Goal: Task Accomplishment & Management: Use online tool/utility

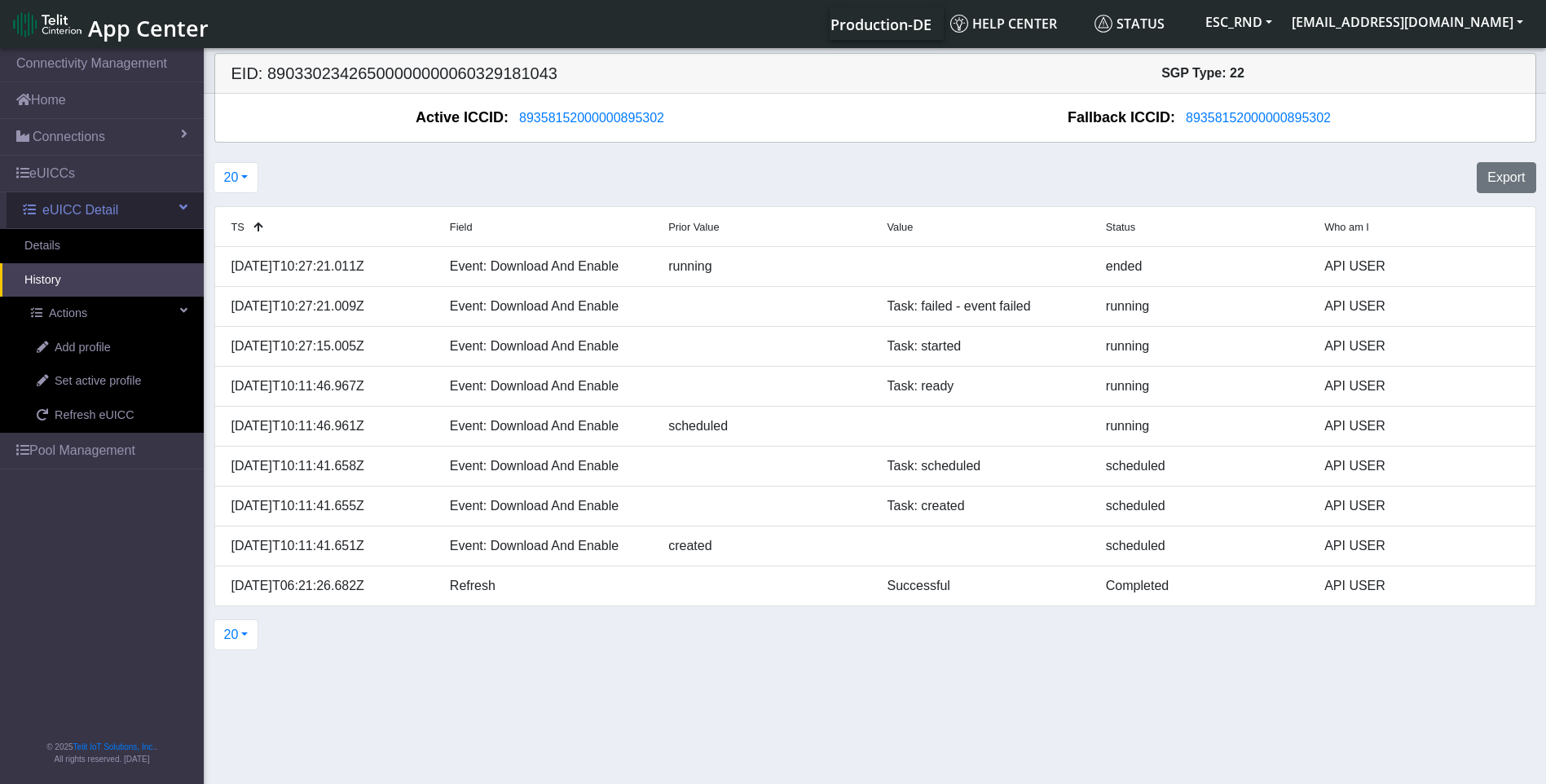
click at [76, 213] on span "eUICC Detail" at bounding box center [80, 210] width 76 height 20
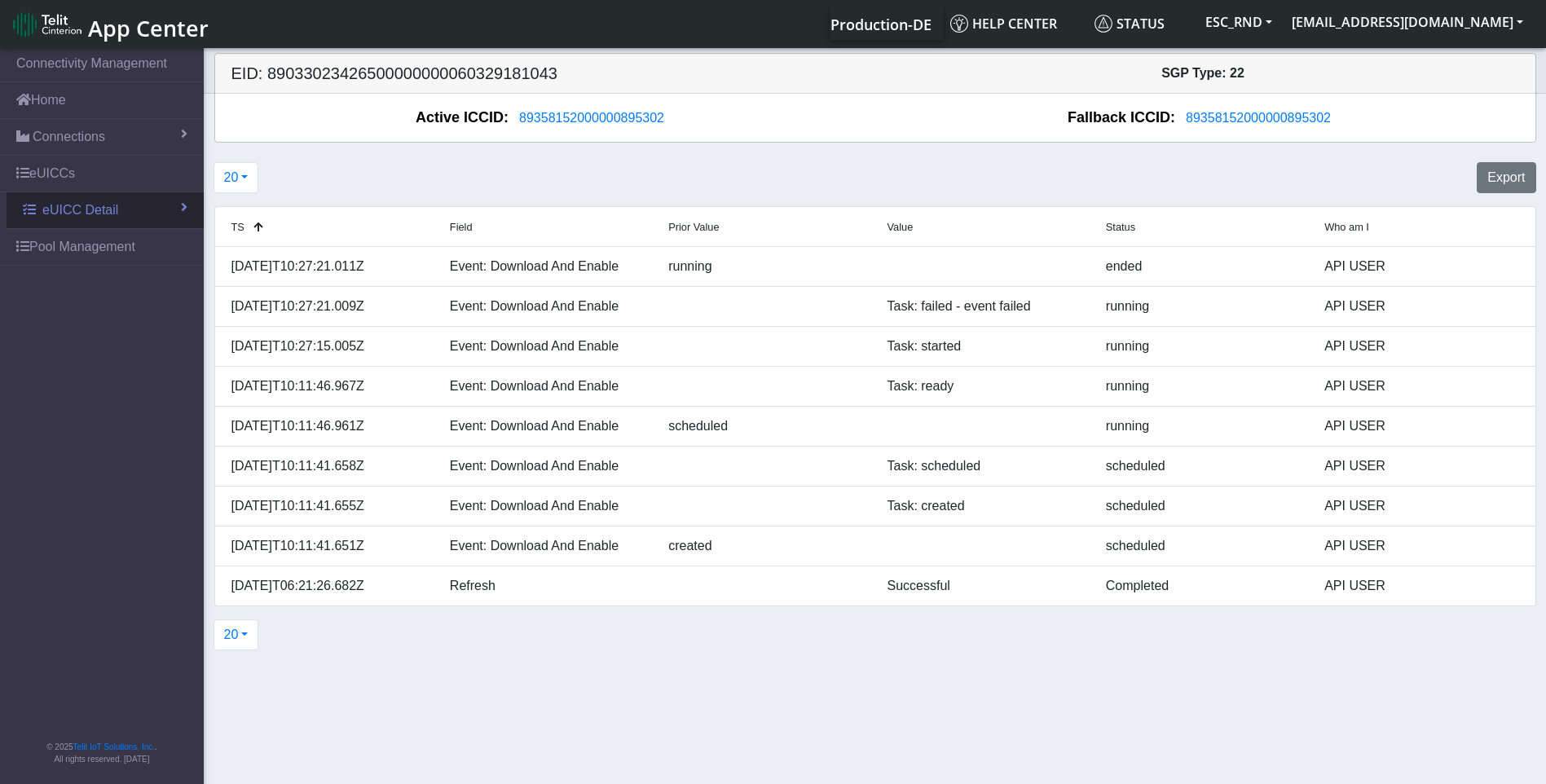
click at [77, 213] on span "eUICC Detail" at bounding box center [80, 210] width 76 height 20
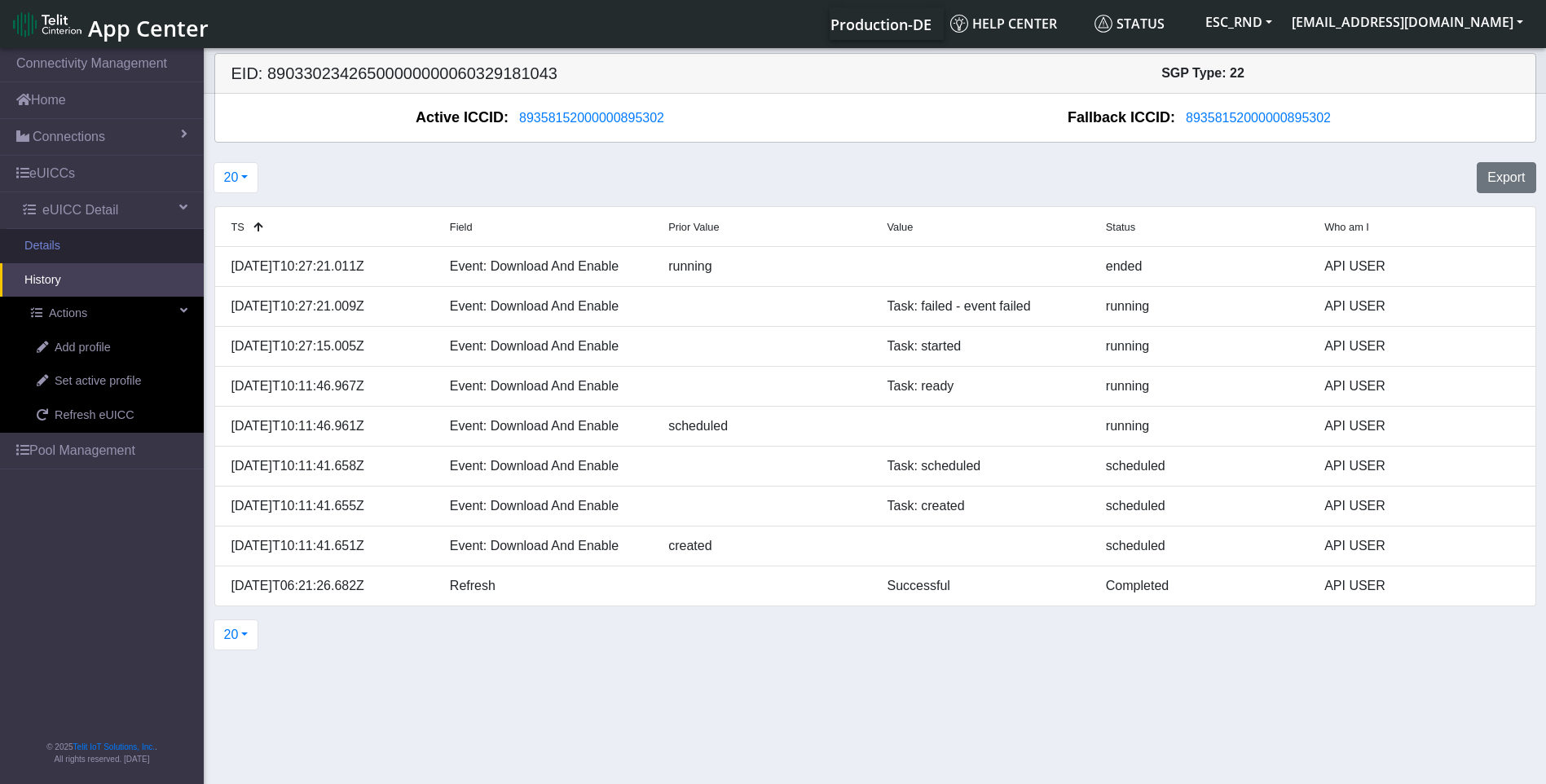
click at [69, 243] on link "Details" at bounding box center [101, 246] width 204 height 34
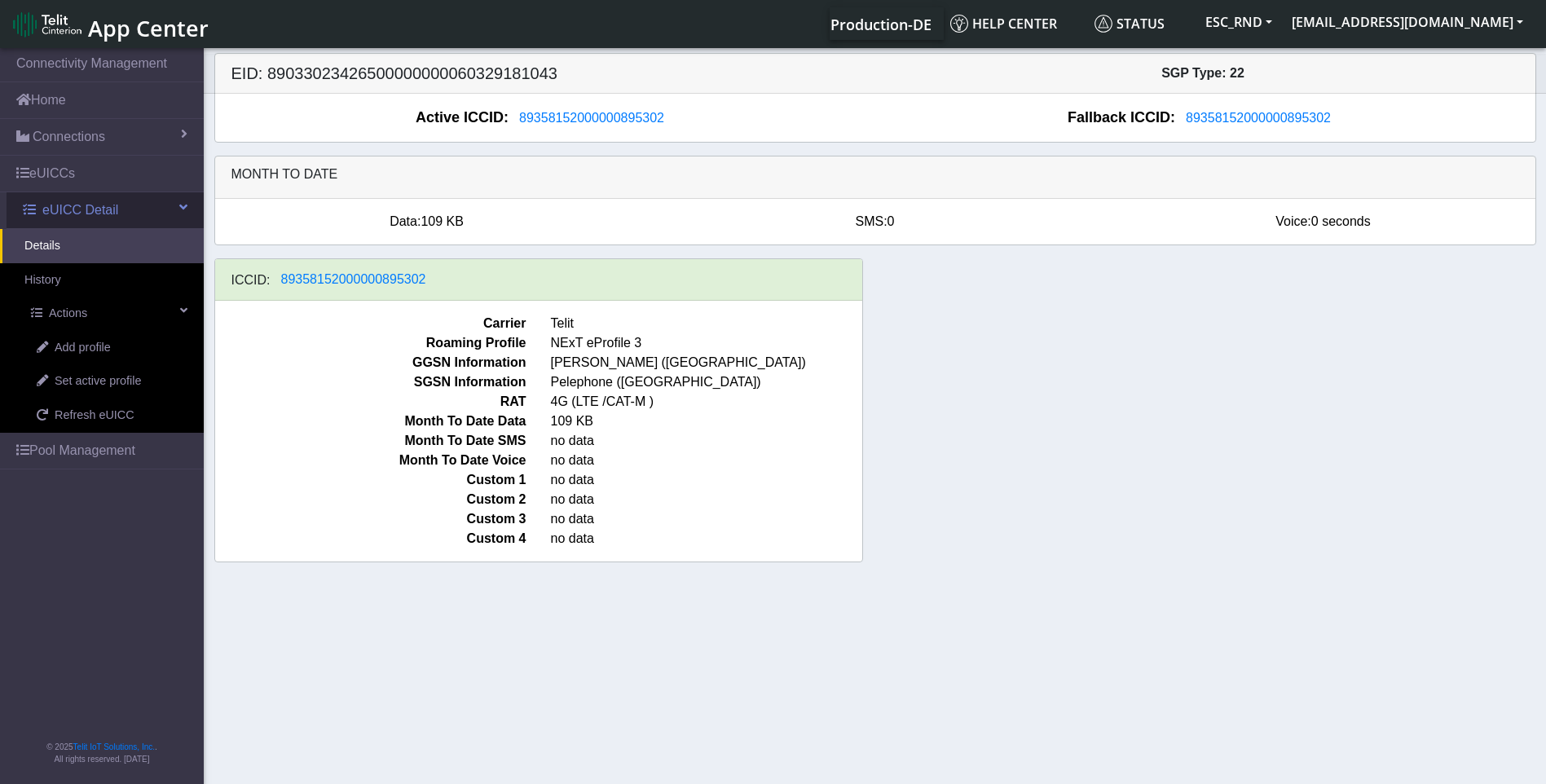
click at [69, 210] on span "eUICC Detail" at bounding box center [80, 210] width 76 height 20
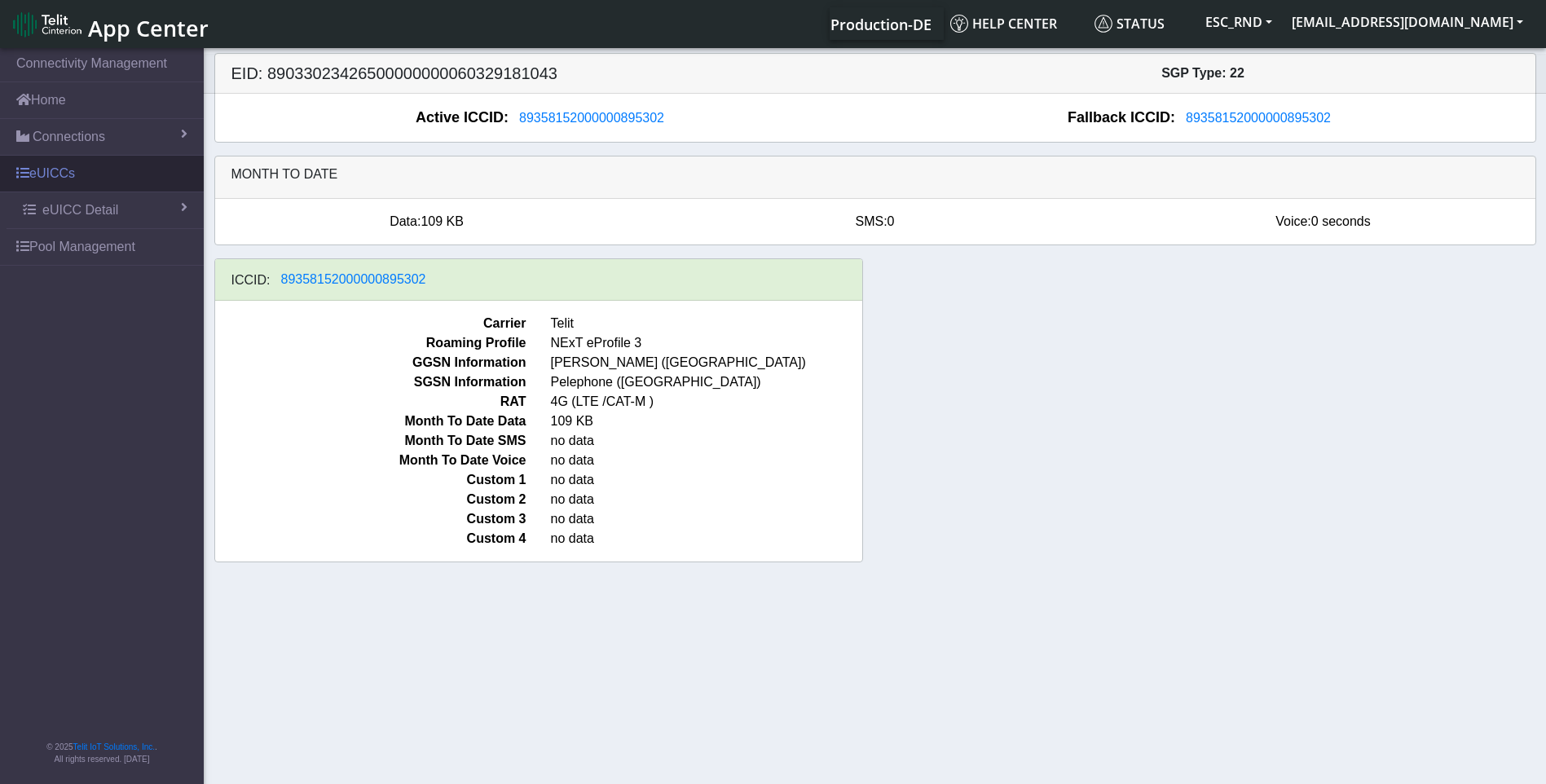
click at [56, 173] on link "eUICCs" at bounding box center [101, 173] width 204 height 36
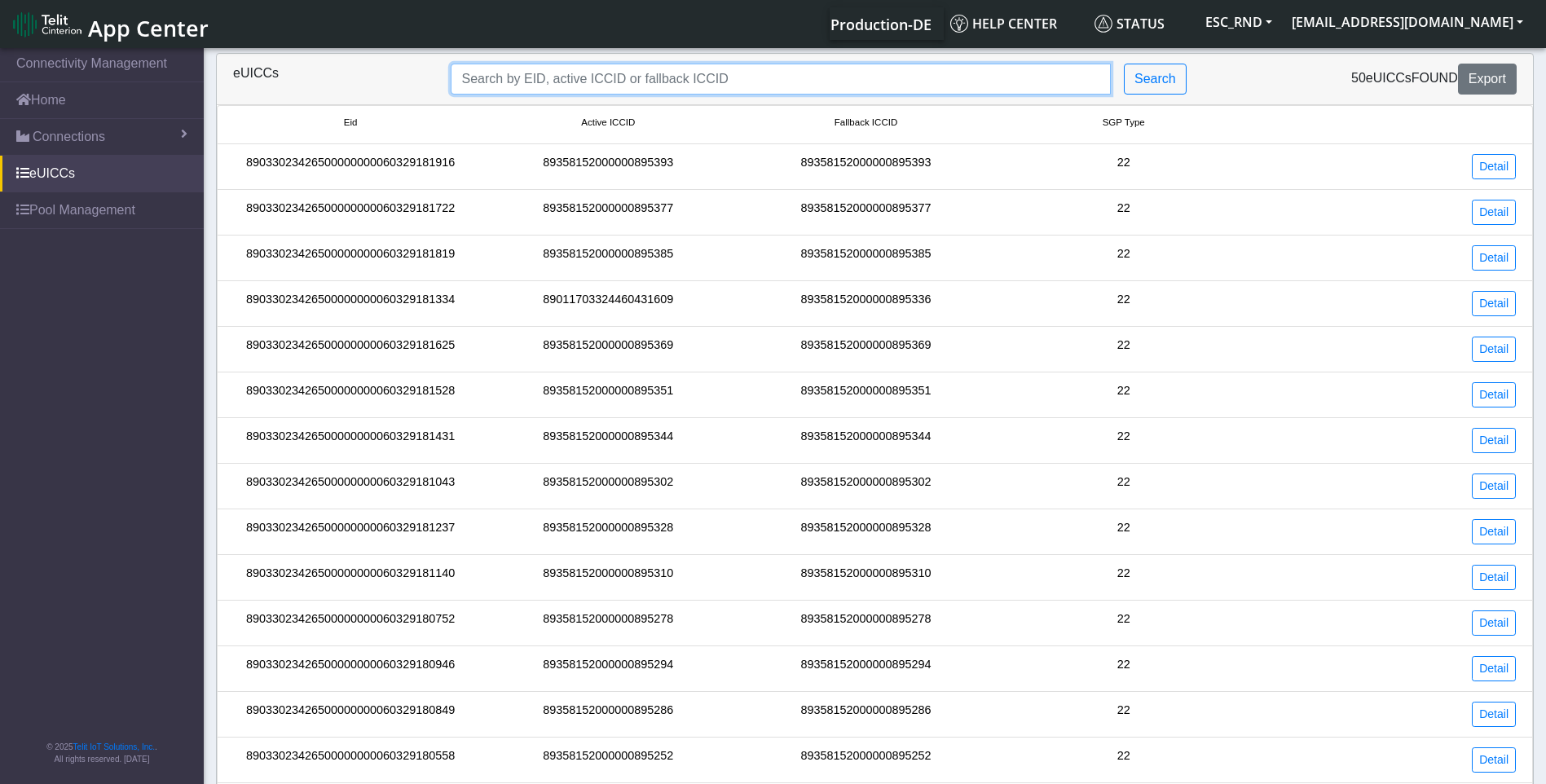
click at [532, 79] on input "Search..." at bounding box center [780, 79] width 660 height 31
paste input "89033023426500000000060329178424"
type input "89033023426500000000060329178424"
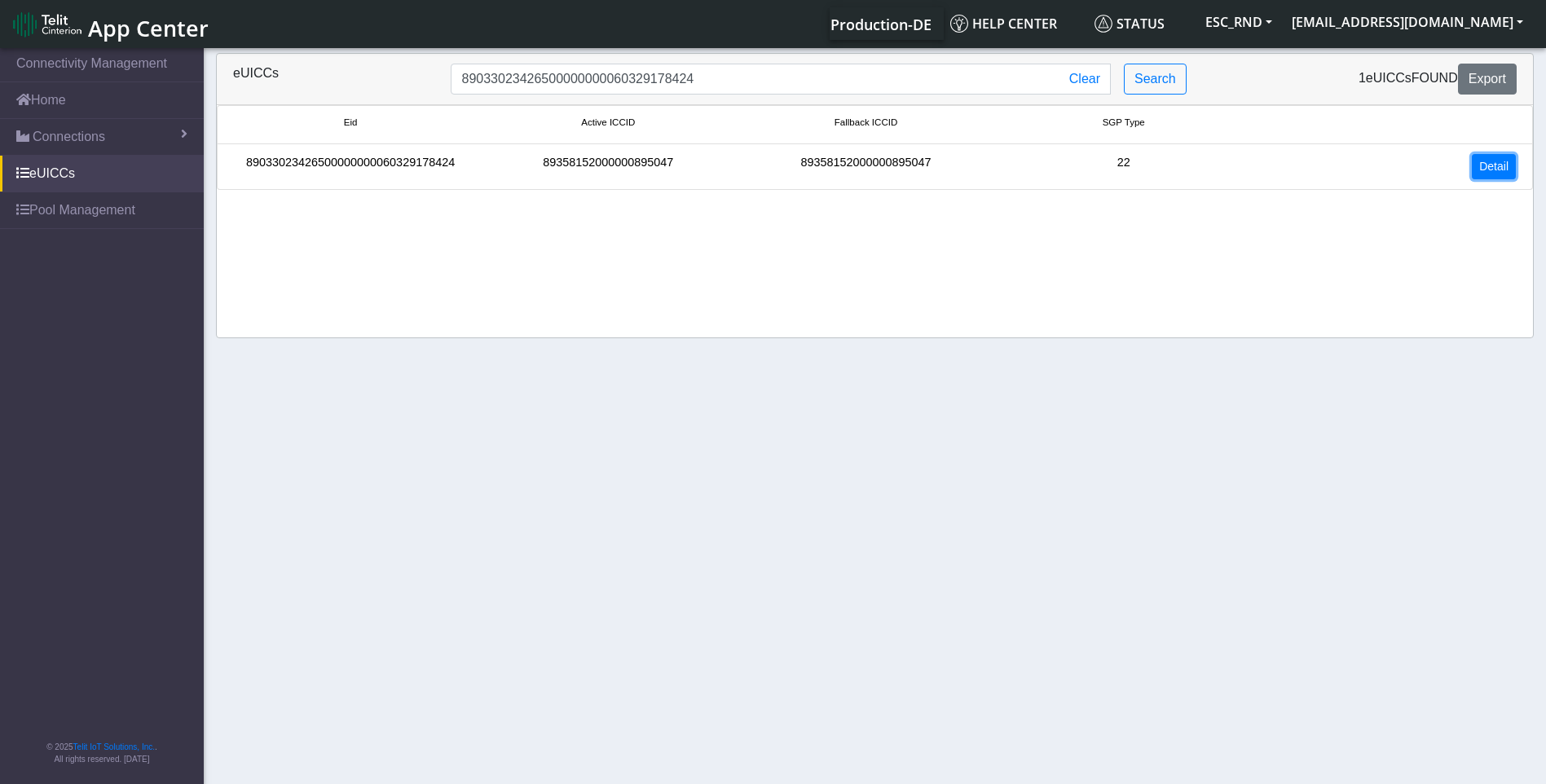
click at [1476, 165] on link "Detail" at bounding box center [1493, 166] width 44 height 25
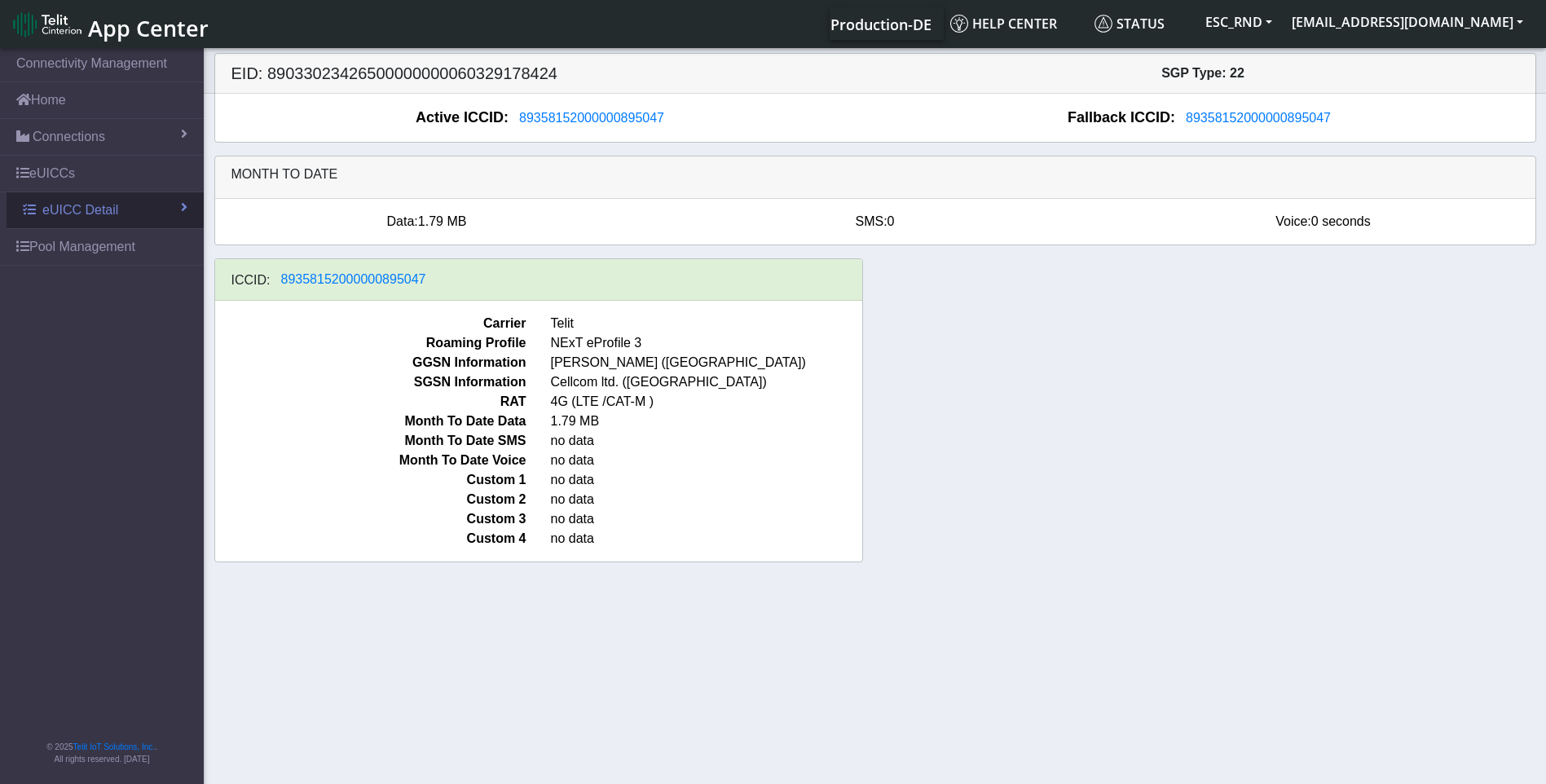
click at [118, 208] on link "eUICC Detail" at bounding box center [105, 209] width 197 height 36
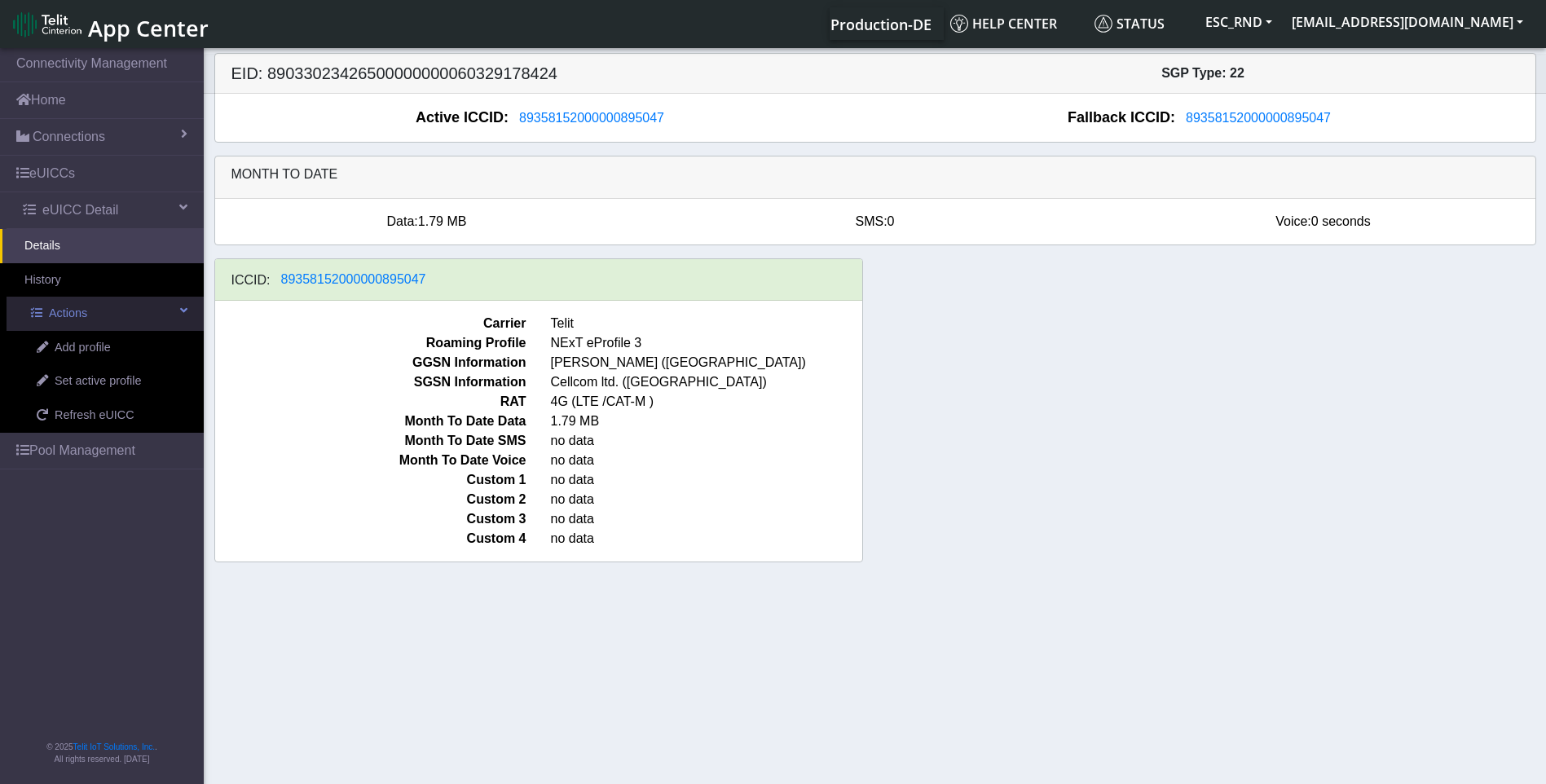
click at [185, 307] on span at bounding box center [184, 311] width 7 height 12
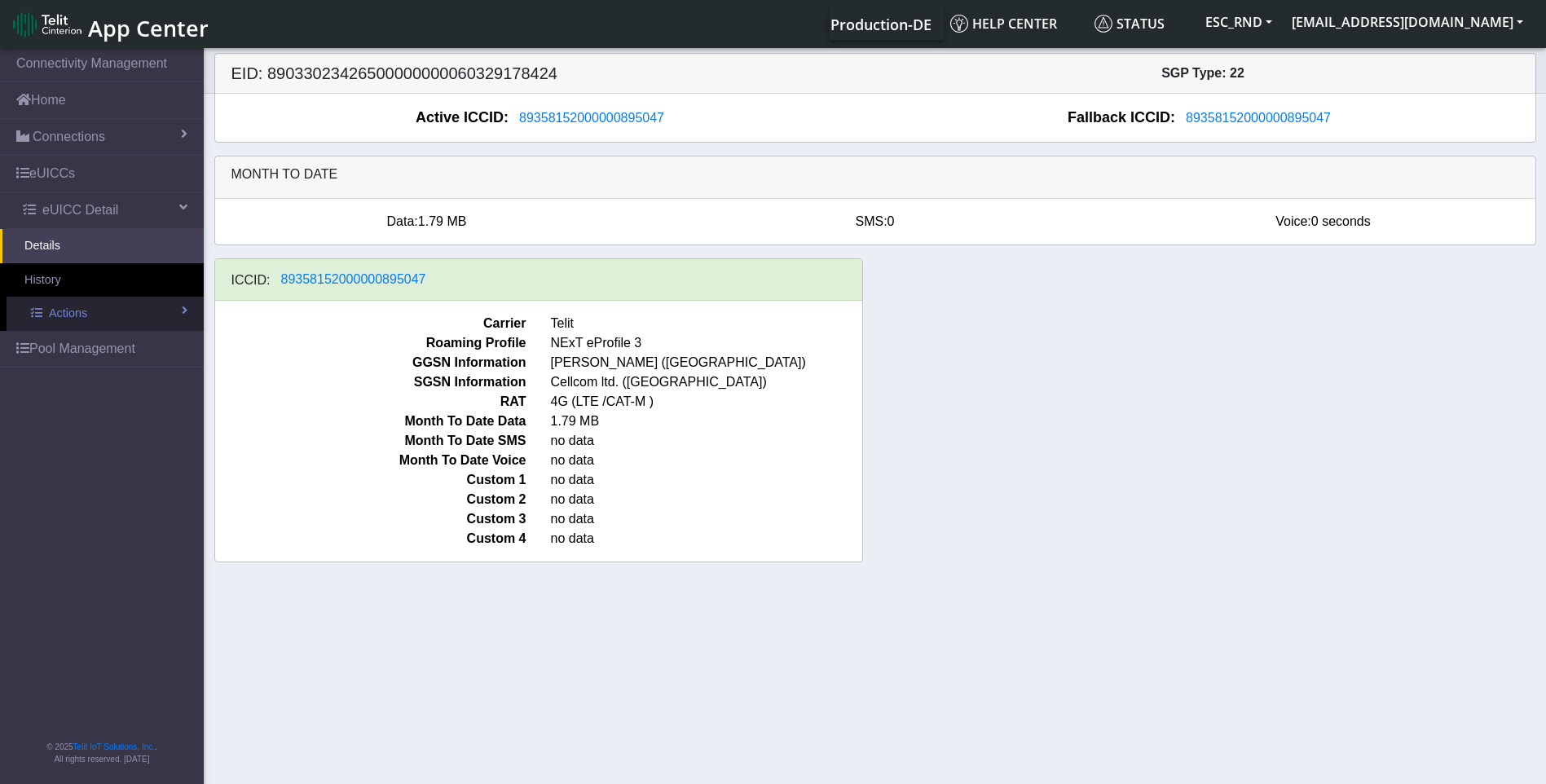
click at [185, 307] on span at bounding box center [184, 311] width 6 height 12
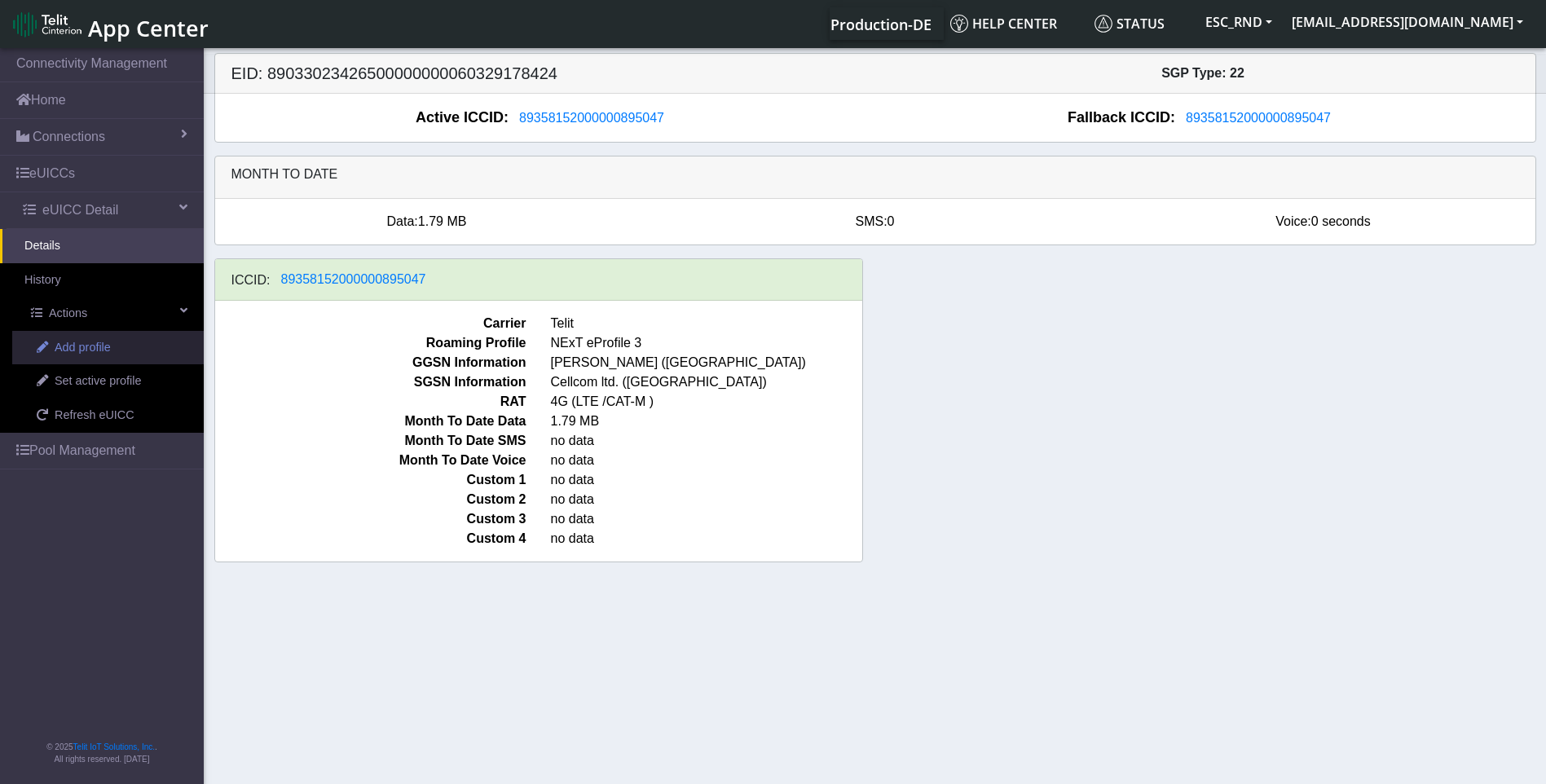
click at [104, 347] on span "Add profile" at bounding box center [83, 348] width 56 height 18
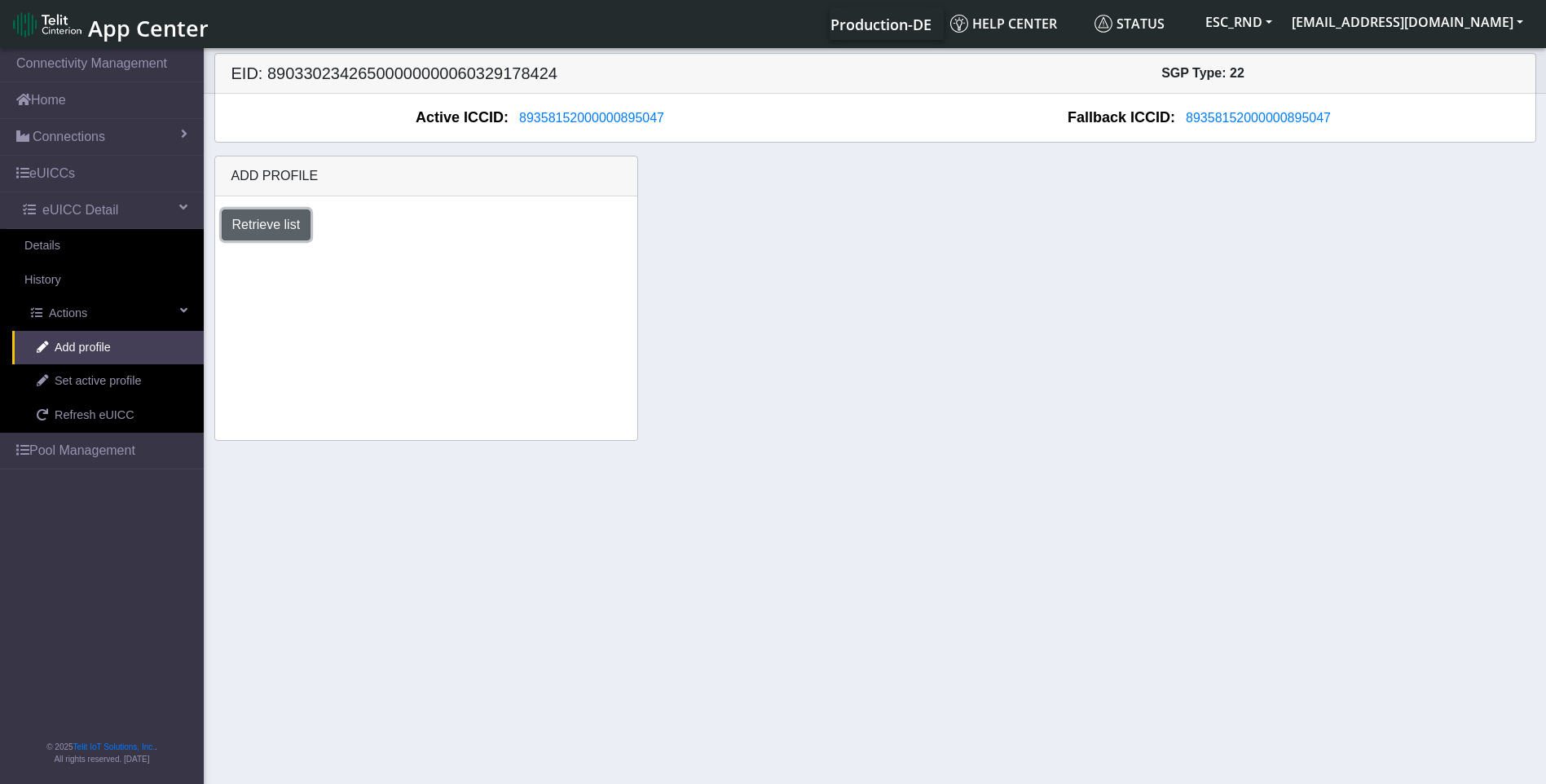
click at [287, 232] on button "Retrieve list" at bounding box center [267, 224] width 90 height 31
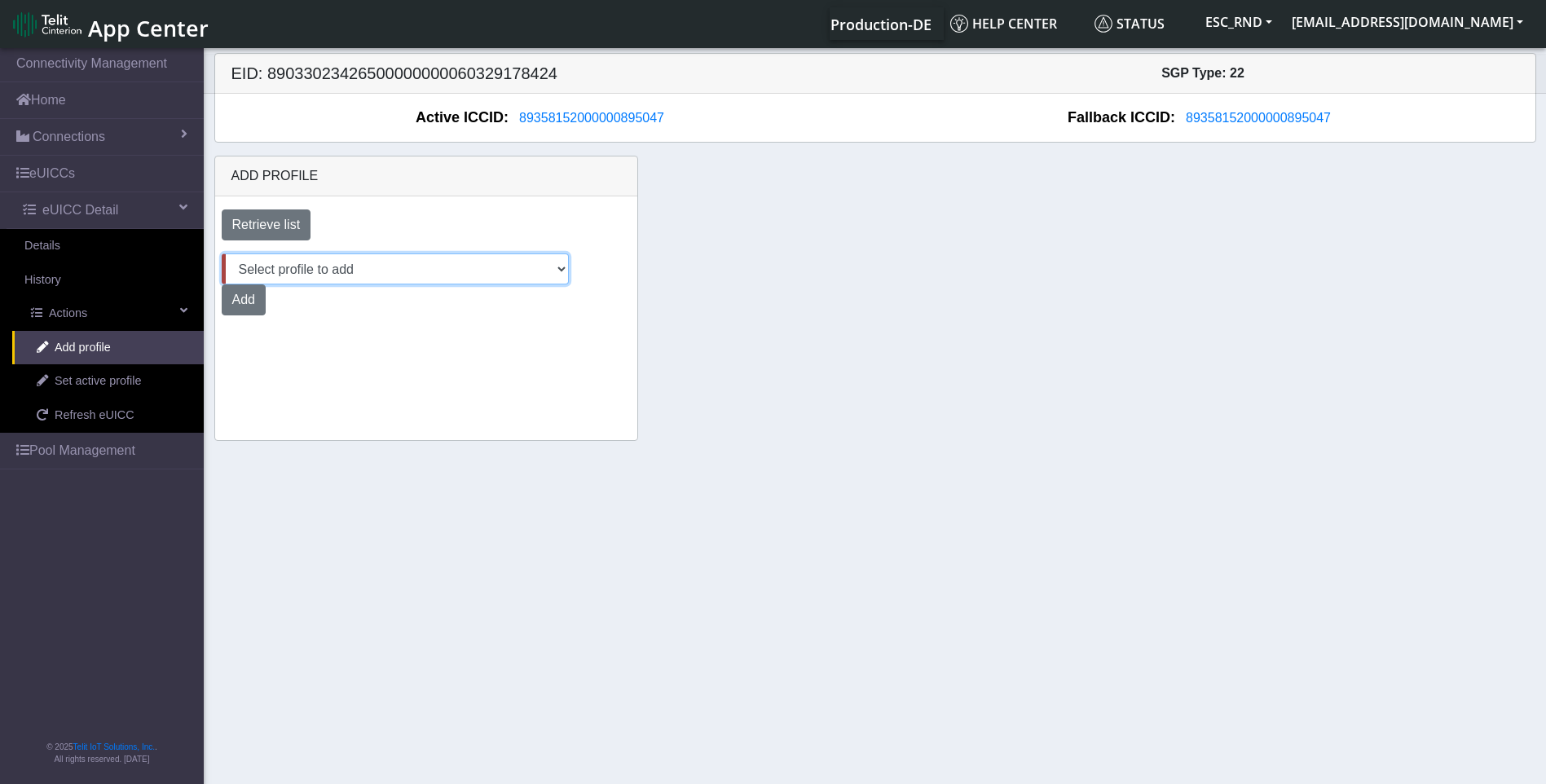
click at [547, 272] on select "Select profile to add AT&T_89033023426500000000060329178230_Only Telit_Support_…" at bounding box center [395, 268] width 347 height 31
select select "a4e11ace-1599-4737-9aa4-e9b2653b76b9"
click at [222, 253] on select "Select profile to add AT&T_89033023426500000000060329178230_Only Telit_Support_…" at bounding box center [395, 268] width 347 height 31
click at [266, 284] on button "Add" at bounding box center [243, 299] width 44 height 31
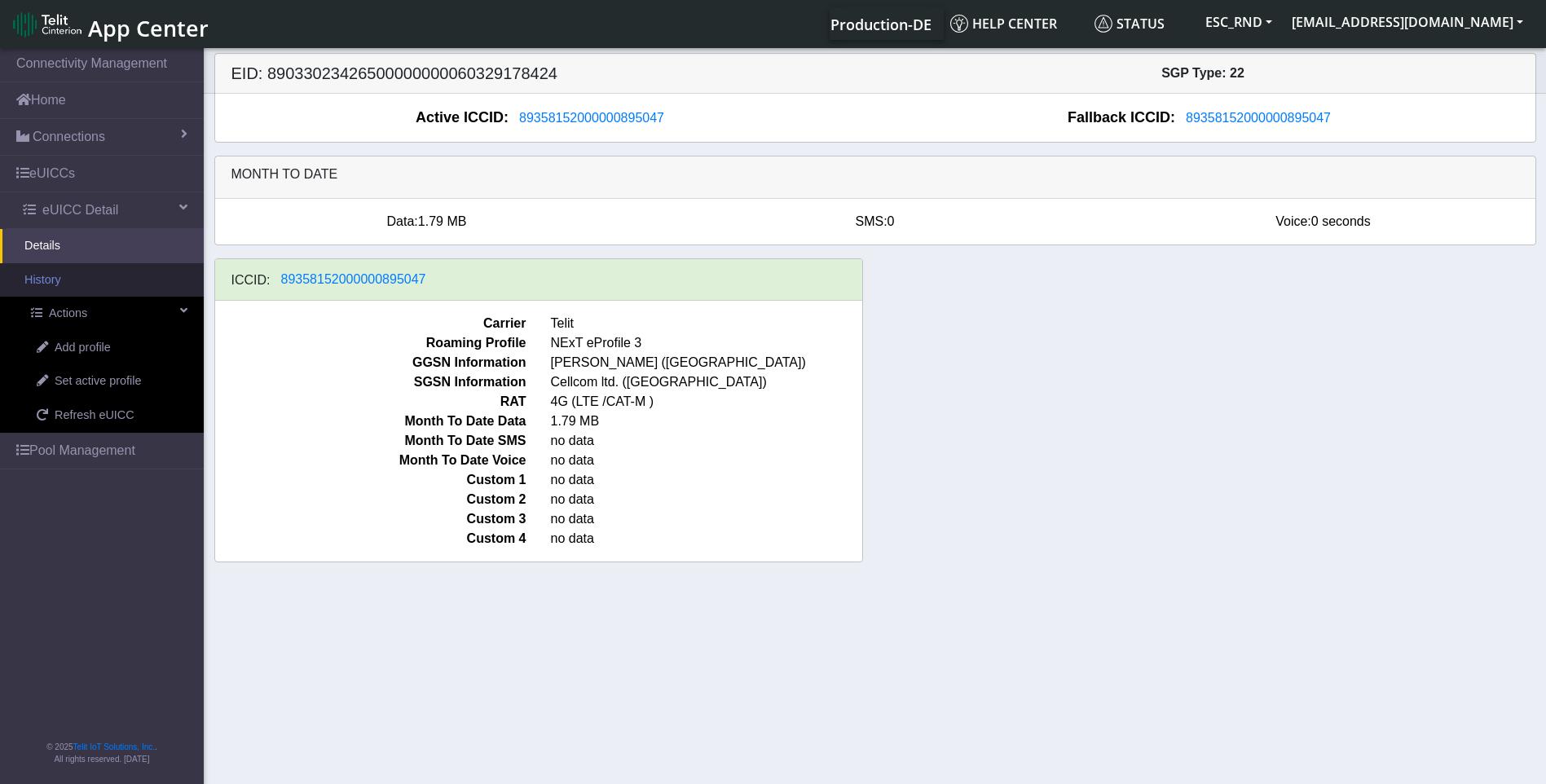
click at [35, 280] on link "History" at bounding box center [101, 280] width 204 height 34
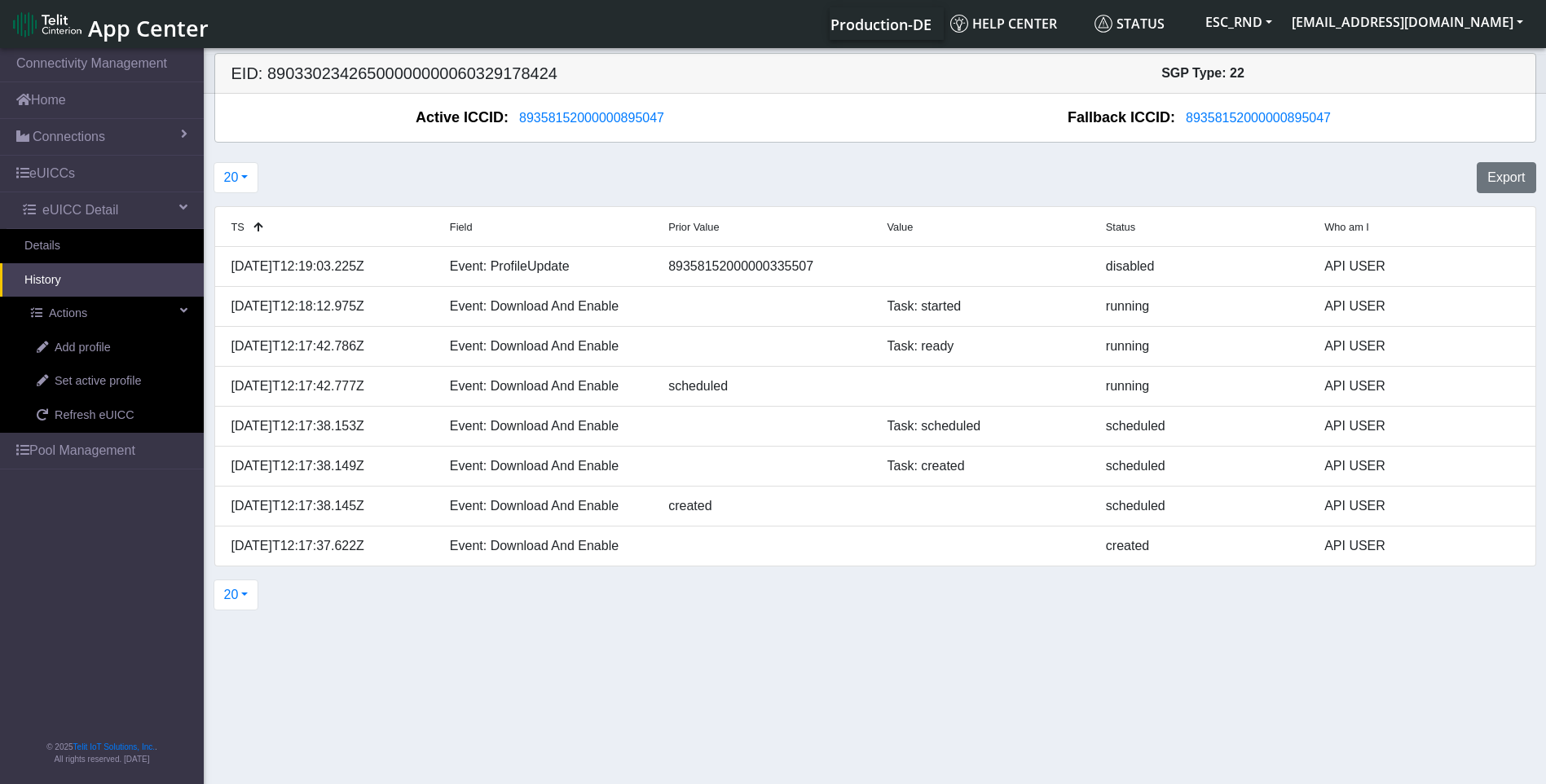
click at [763, 658] on section "Connectivity Management Home Connections List Map eUICCs eUICC Detail Details H…" at bounding box center [773, 417] width 1546 height 744
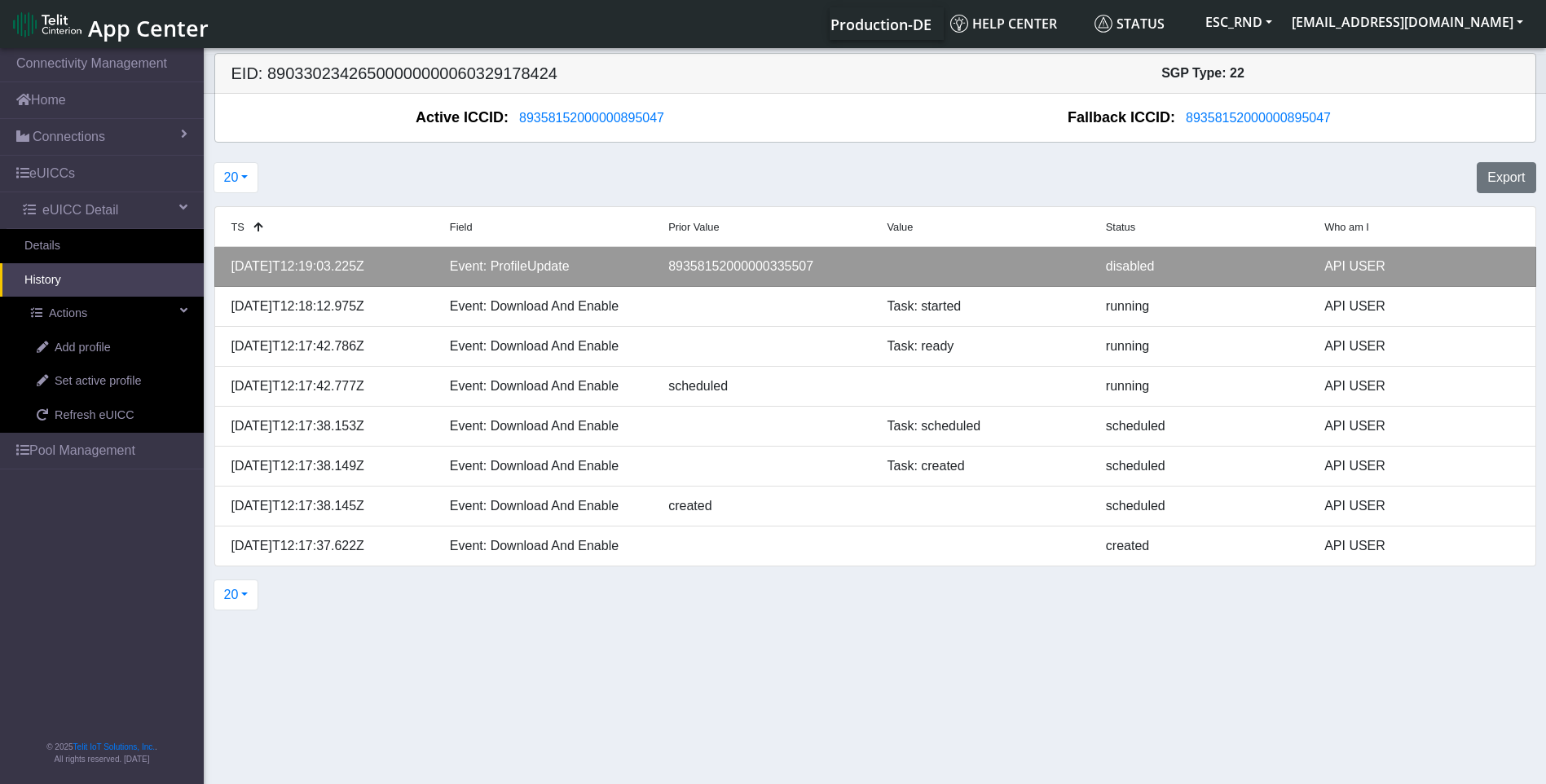
click at [783, 267] on div "89358152000000335507" at bounding box center [765, 267] width 218 height 20
click at [692, 263] on div "89358152000000335507" at bounding box center [765, 267] width 218 height 20
copy div "89358152000000335507"
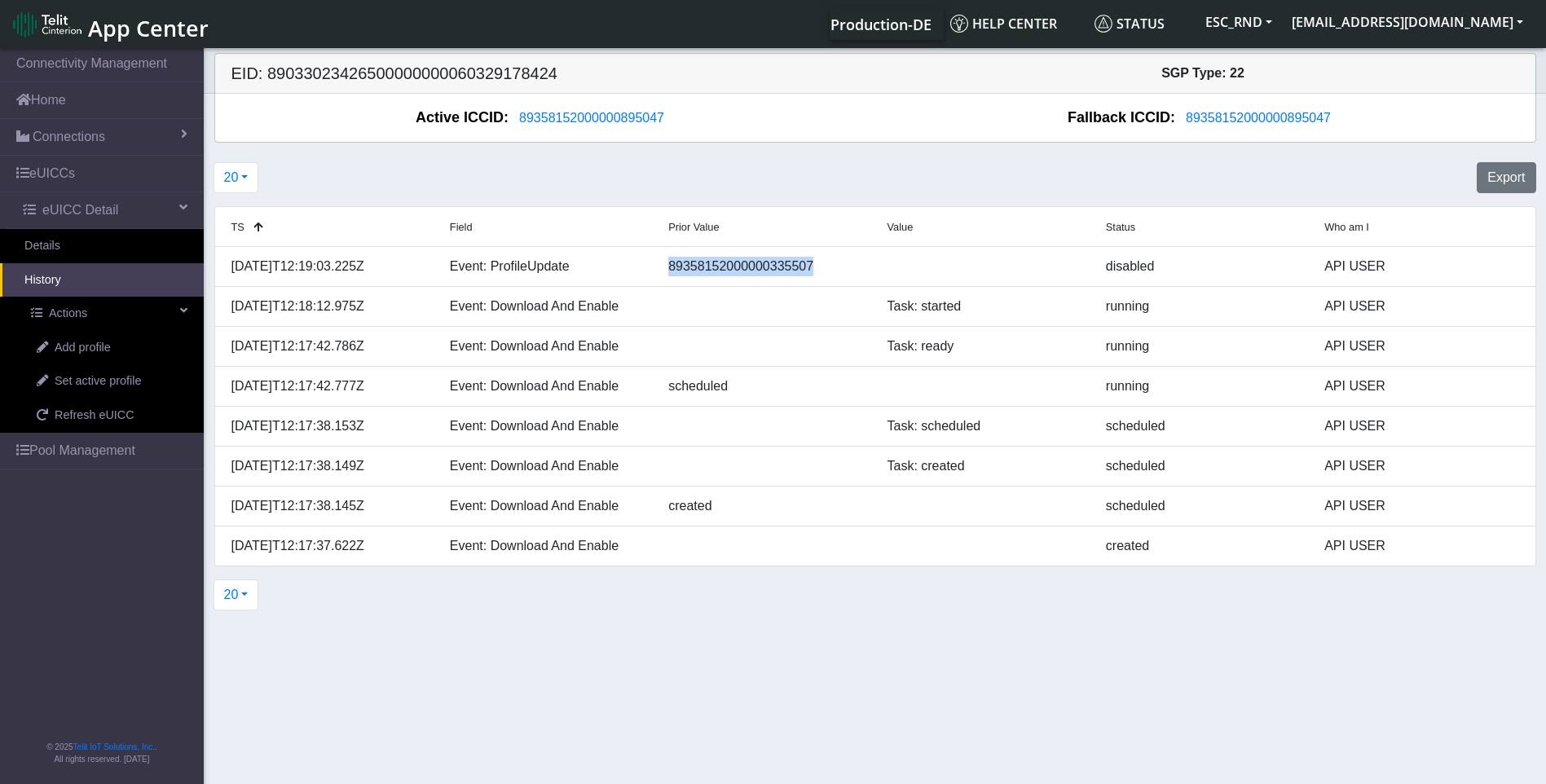
click at [645, 178] on div "20 20 50 100 500 Export" at bounding box center [875, 177] width 1346 height 44
click at [961, 626] on section "Connectivity Management Home Connections List Map eUICCs eUICC Detail Details H…" at bounding box center [773, 417] width 1546 height 744
click at [764, 603] on div "20 20 50 100 500" at bounding box center [875, 595] width 1346 height 44
click at [693, 639] on section "Connectivity Management Home Connections List Map eUICCs eUICC Detail Details H…" at bounding box center [773, 417] width 1546 height 744
click at [661, 620] on section "Connectivity Management Home Connections List Map eUICCs eUICC Detail Details H…" at bounding box center [773, 417] width 1546 height 744
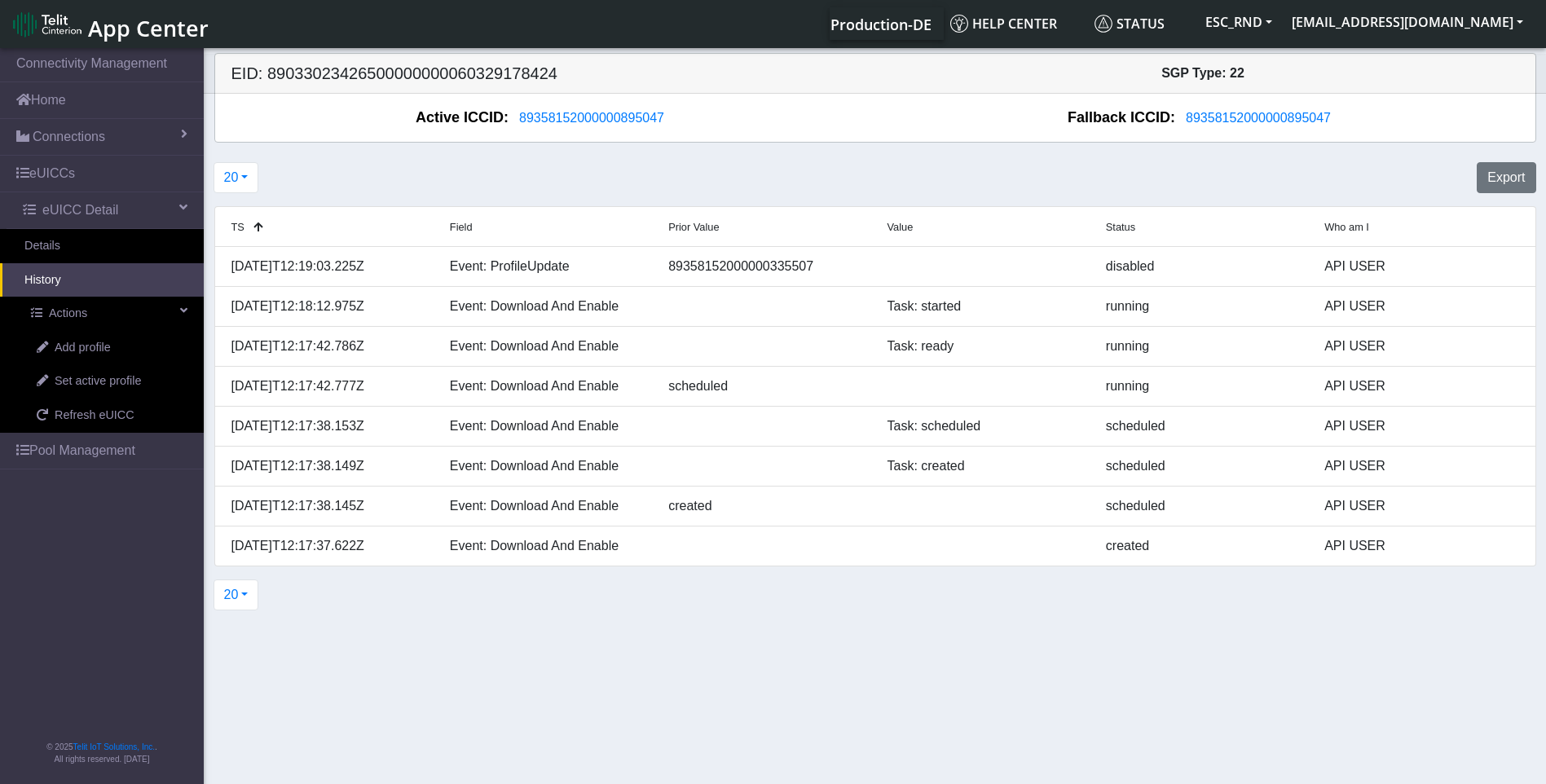
click at [362, 647] on section "Connectivity Management Home Connections List Map eUICCs eUICC Detail Details H…" at bounding box center [773, 417] width 1546 height 744
click at [733, 646] on section "Connectivity Management Home Connections List Map eUICCs eUICC Detail Details H…" at bounding box center [773, 417] width 1546 height 744
click at [973, 655] on section "Connectivity Management Home Connections List Map eUICCs eUICC Detail Details H…" at bounding box center [773, 417] width 1546 height 744
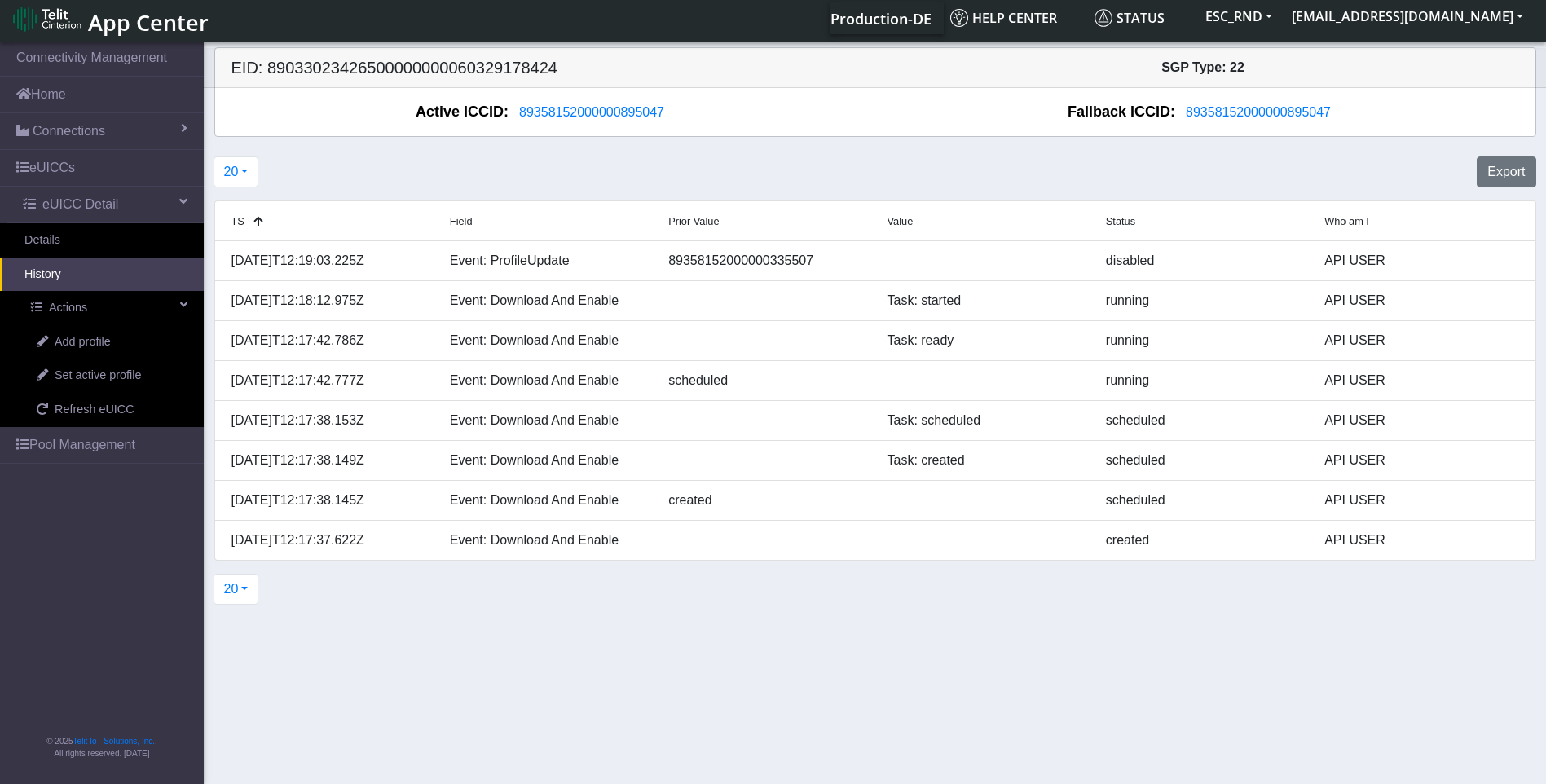
click at [824, 607] on div "20 20 50 100 500" at bounding box center [875, 589] width 1346 height 44
